Goal: Entertainment & Leisure: Consume media (video, audio)

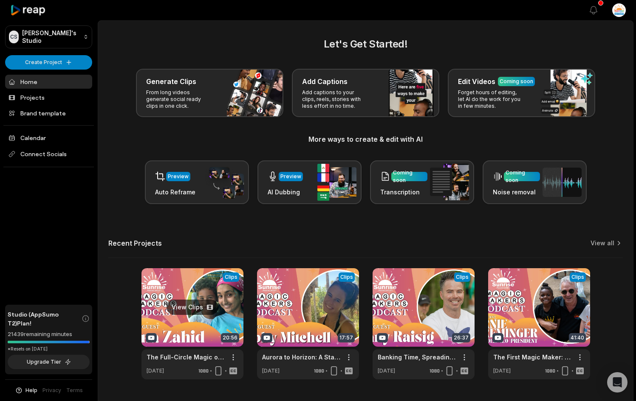
scroll to position [23, 0]
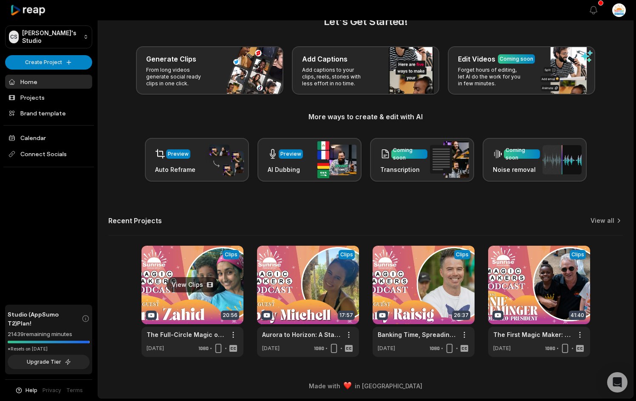
click at [200, 287] on link at bounding box center [192, 301] width 102 height 111
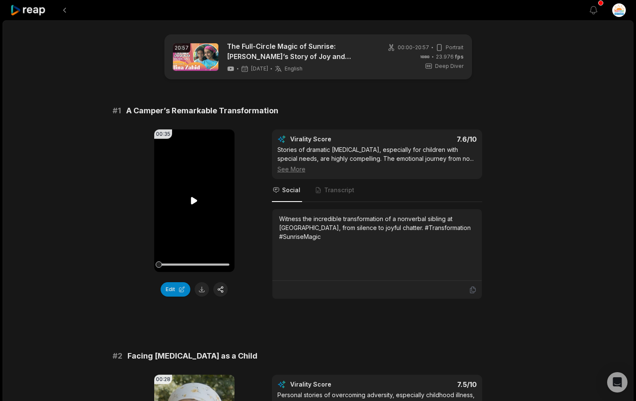
click at [192, 202] on icon at bounding box center [194, 200] width 6 height 7
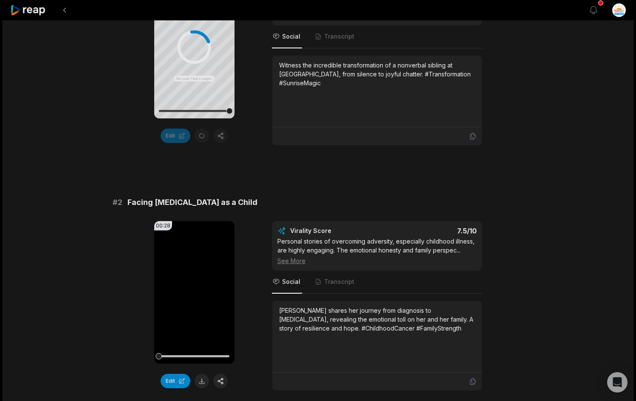
scroll to position [165, 0]
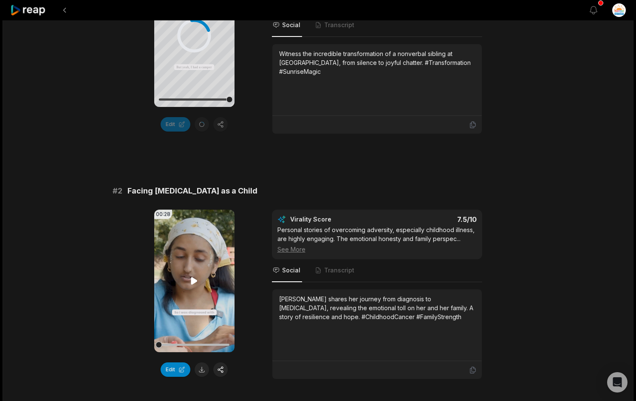
click at [192, 282] on icon at bounding box center [194, 280] width 6 height 7
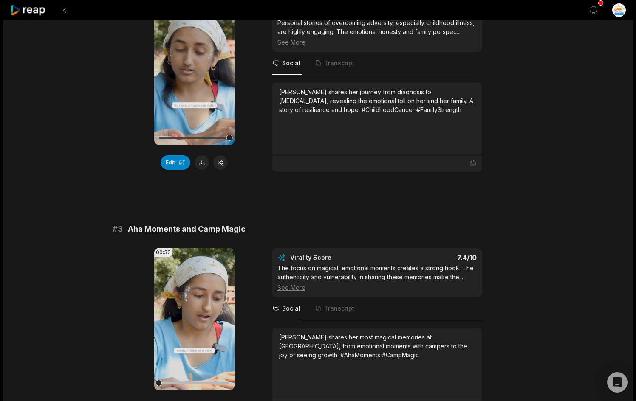
scroll to position [375, 0]
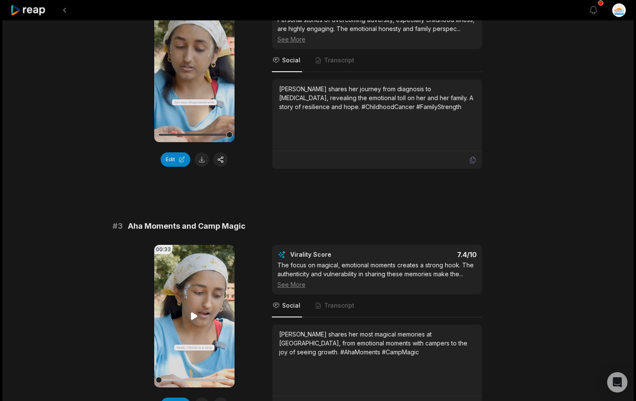
click at [196, 316] on icon at bounding box center [194, 316] width 6 height 7
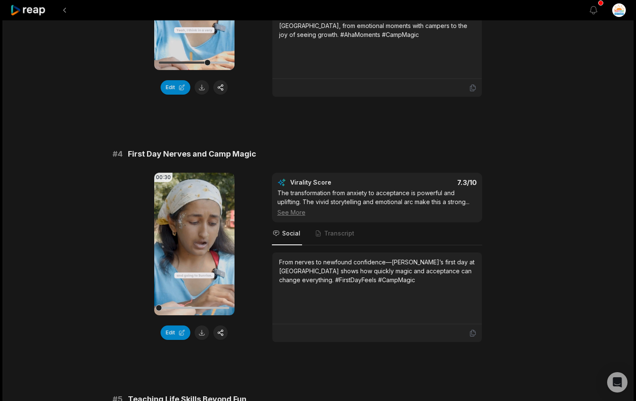
scroll to position [692, 0]
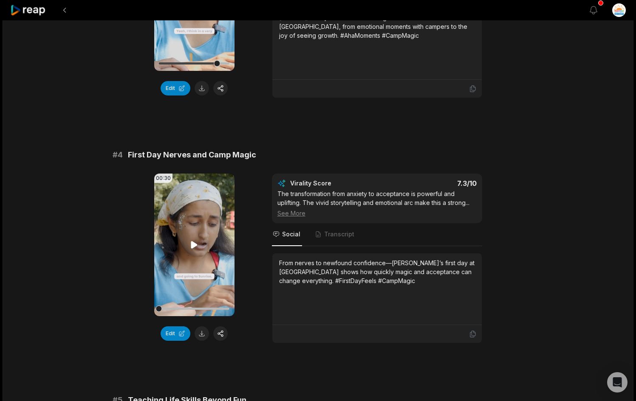
click at [194, 243] on icon at bounding box center [194, 244] width 6 height 7
